Goal: Find contact information: Obtain details needed to contact an individual or organization

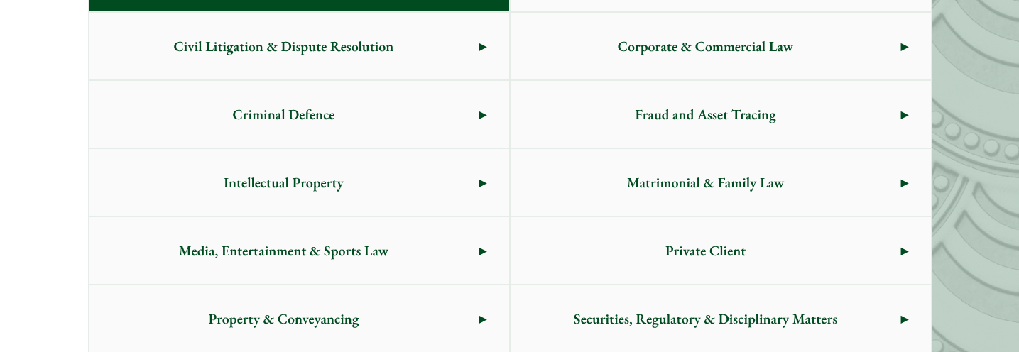
scroll to position [852, 0]
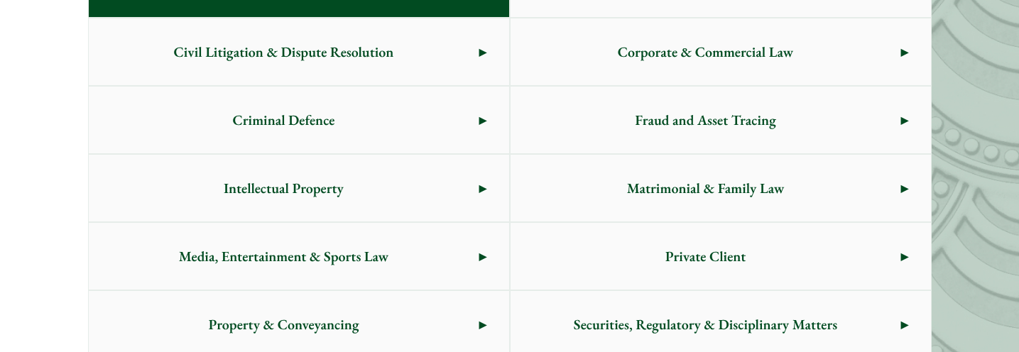
click at [770, 47] on span "Corporate & Commercial Law" at bounding box center [705, 51] width 390 height 67
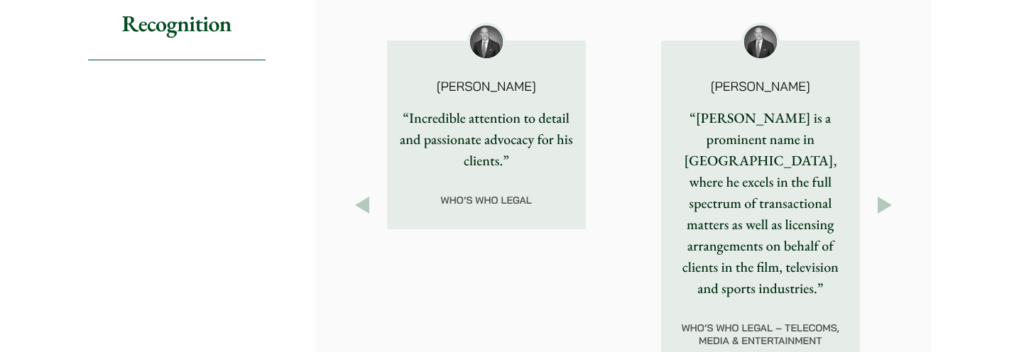
scroll to position [1917, 0]
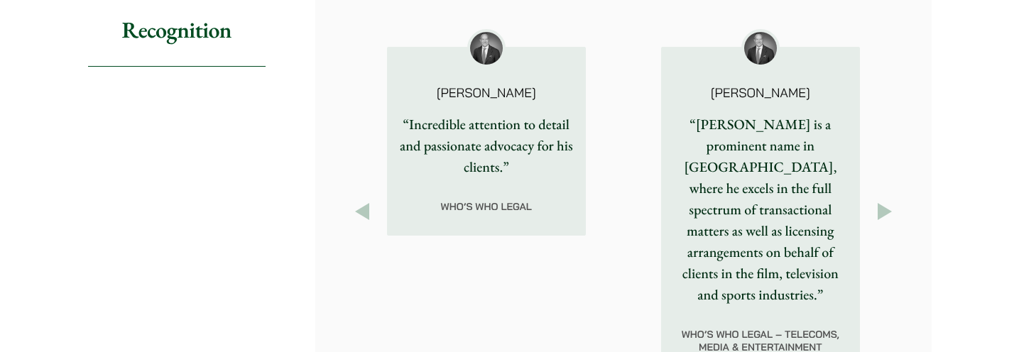
click at [882, 202] on button "Next" at bounding box center [885, 212] width 26 height 26
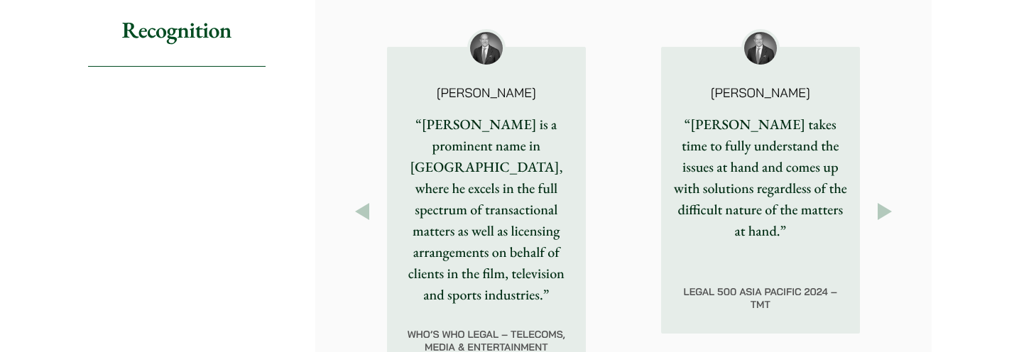
click at [882, 202] on button "Next" at bounding box center [885, 212] width 26 height 26
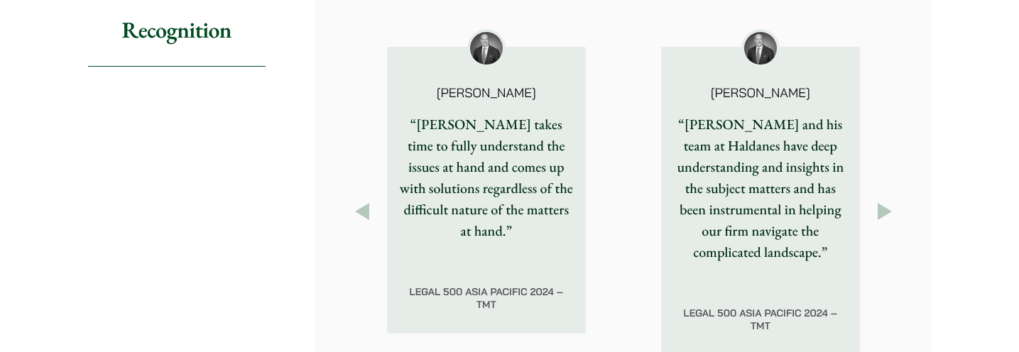
click at [882, 202] on button "Next" at bounding box center [885, 212] width 26 height 26
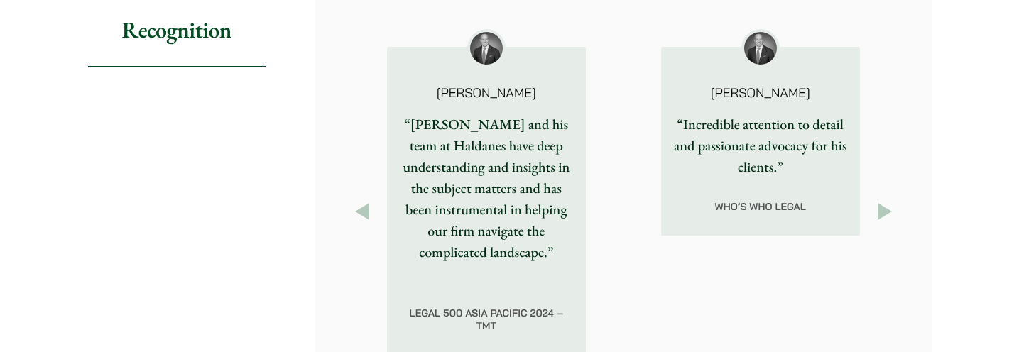
click at [363, 207] on button "Previous" at bounding box center [362, 212] width 26 height 26
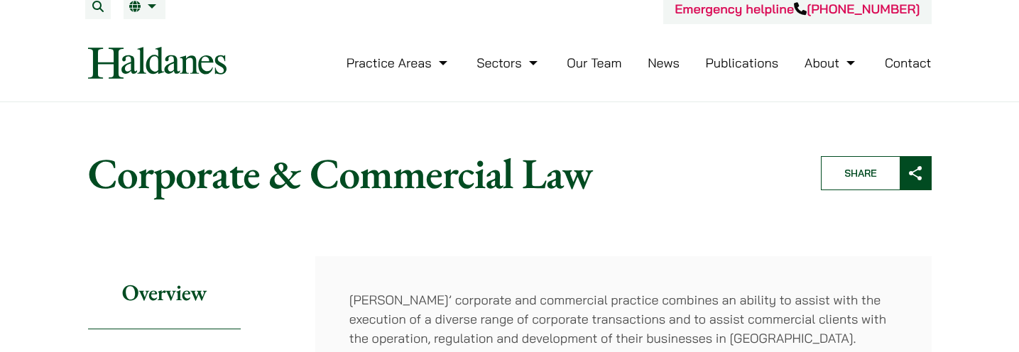
scroll to position [0, 0]
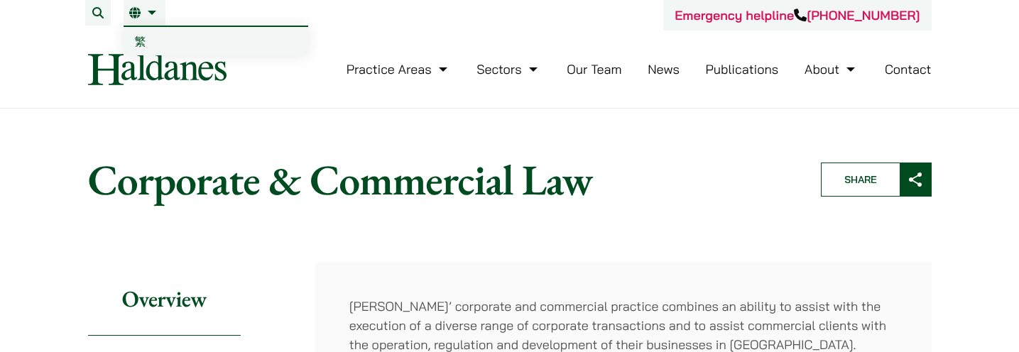
click at [163, 12] on li "EN 繁" at bounding box center [145, 13] width 42 height 26
click at [145, 39] on span "繁" at bounding box center [140, 41] width 11 height 14
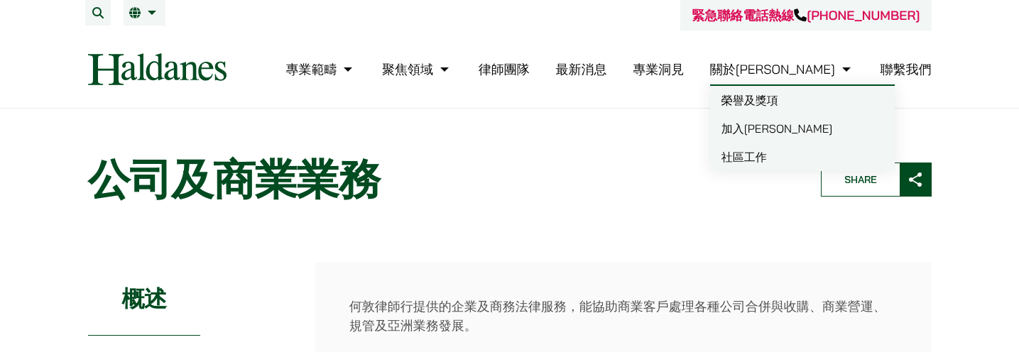
click at [897, 64] on link "聯繫我們" at bounding box center [905, 69] width 51 height 16
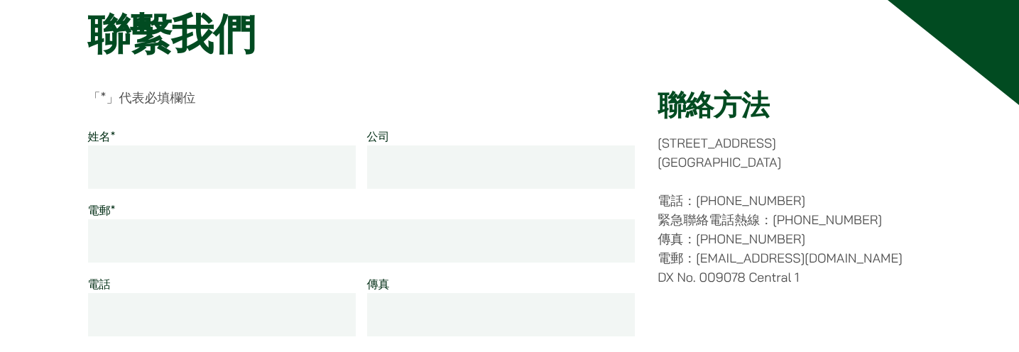
scroll to position [142, 0]
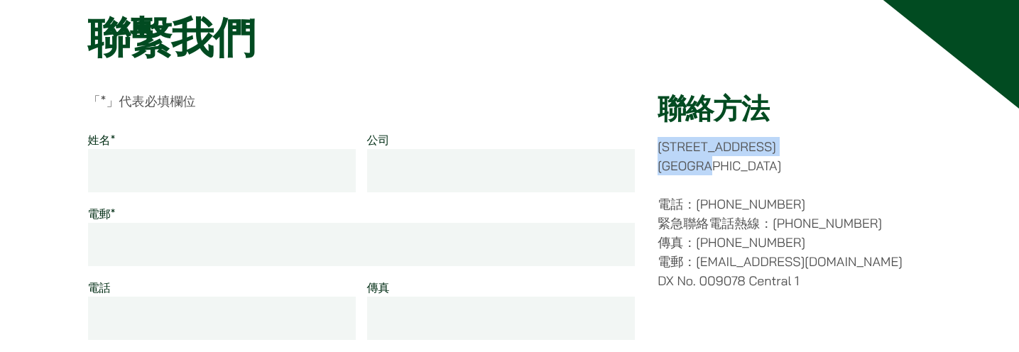
drag, startPoint x: 755, startPoint y: 168, endPoint x: 662, endPoint y: 144, distance: 95.9
click at [662, 144] on p "[STREET_ADDRESS]" at bounding box center [793, 156] width 273 height 38
copy p "[STREET_ADDRESS]"
